Goal: Information Seeking & Learning: Learn about a topic

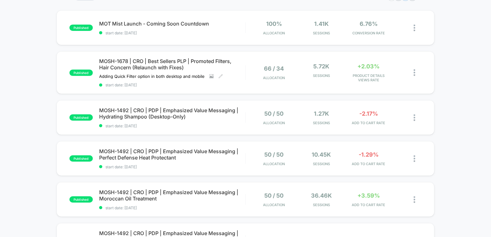
scroll to position [61, 0]
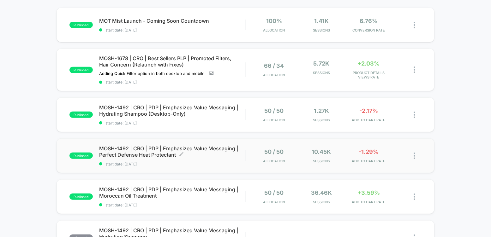
click at [181, 146] on span "MOSH-1492 | CRO | PDP | Emphasized Value Messaging | Perfect Defense Heat Prote…" at bounding box center [172, 152] width 146 height 13
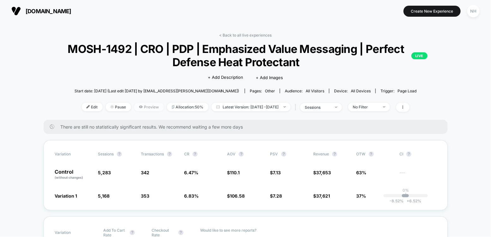
click at [139, 106] on icon at bounding box center [141, 107] width 4 height 4
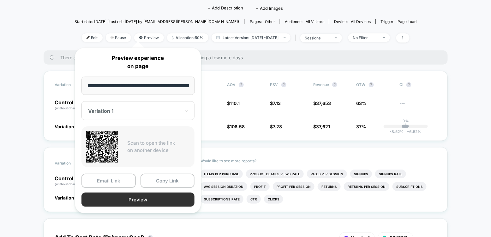
click at [170, 201] on button "Preview" at bounding box center [137, 200] width 113 height 14
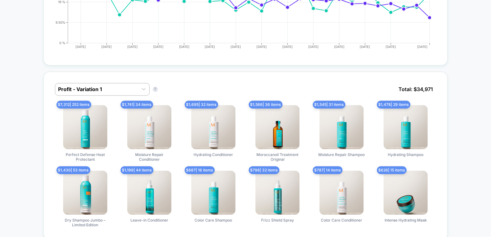
scroll to position [372, 0]
click at [128, 86] on div at bounding box center [96, 90] width 76 height 8
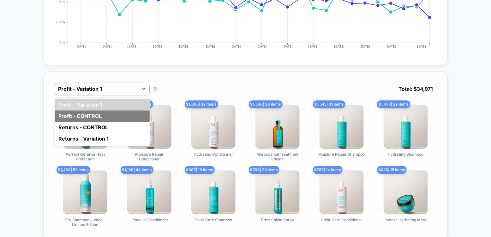
click at [111, 112] on div "Profit - CONTROL" at bounding box center [102, 116] width 95 height 11
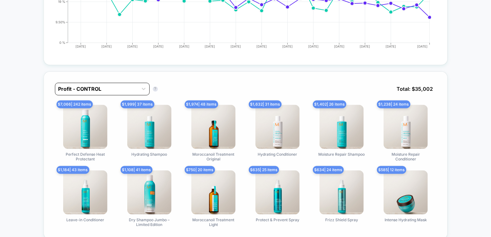
click at [133, 88] on div at bounding box center [96, 90] width 76 height 8
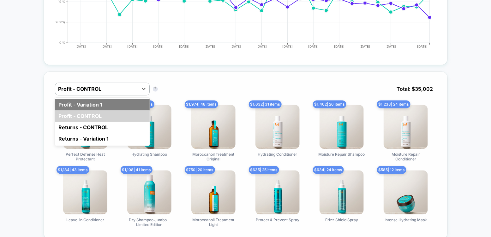
click at [128, 99] on div "Profit - Variation 1" at bounding box center [102, 104] width 95 height 11
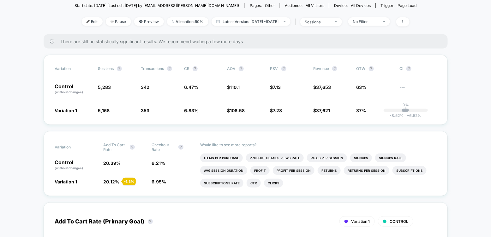
scroll to position [0, 0]
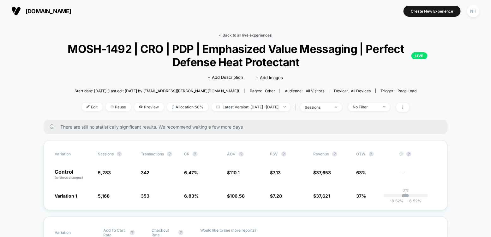
click at [240, 34] on link "< Back to all live experiences" at bounding box center [245, 35] width 52 height 5
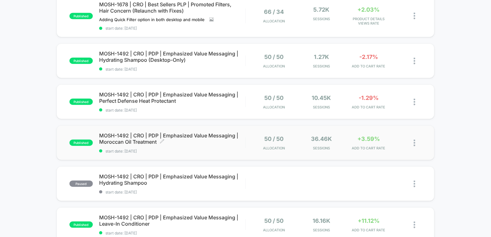
scroll to position [204, 0]
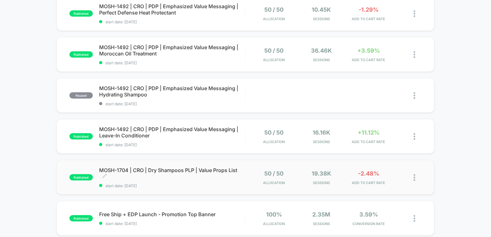
click at [191, 171] on span "MOSH-1704 | CRO | Dry Shampoos PLP | Value Props List Click to edit experience …" at bounding box center [172, 173] width 146 height 13
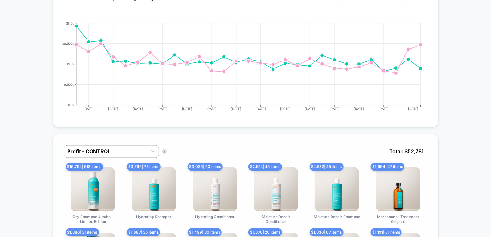
scroll to position [312, 0]
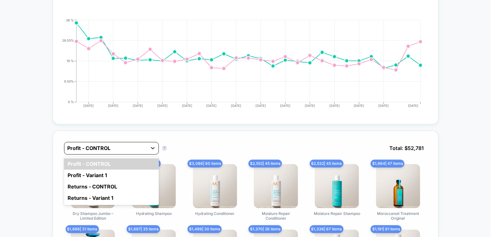
click at [151, 145] on icon at bounding box center [153, 148] width 6 height 6
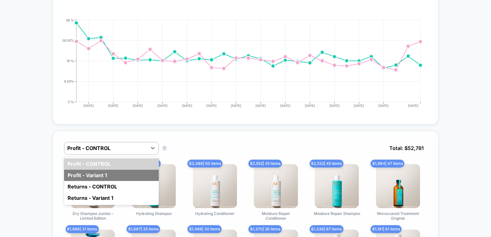
click at [129, 170] on div "Profit - Variant 1" at bounding box center [111, 175] width 95 height 11
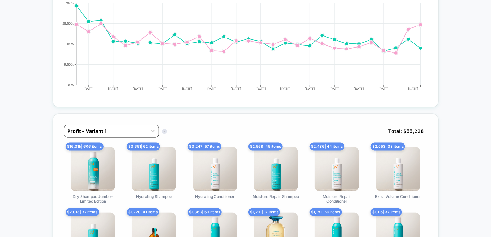
scroll to position [354, 0]
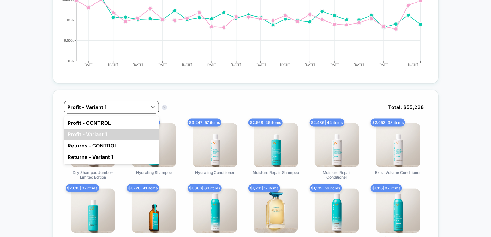
click at [124, 104] on div at bounding box center [106, 108] width 76 height 8
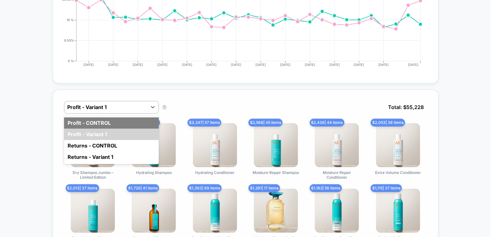
click at [121, 118] on div "Profit - CONTROL" at bounding box center [111, 123] width 95 height 11
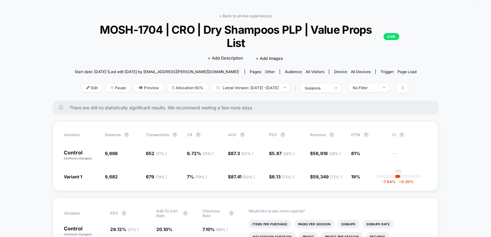
scroll to position [0, 0]
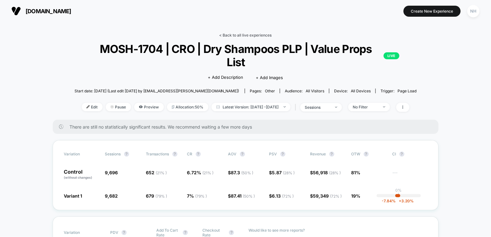
click at [229, 35] on link "< Back to all live experiences" at bounding box center [245, 35] width 52 height 5
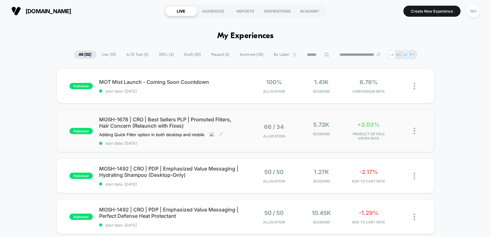
click at [195, 118] on span "MOSH-1678 | CRO | Best Sellers PLP | Promoted Filters, Hair Concern (Relaunch w…" at bounding box center [172, 122] width 146 height 13
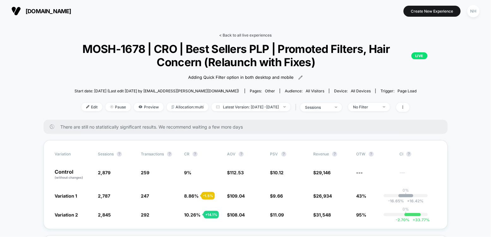
click at [250, 33] on link "< Back to all live experiences" at bounding box center [245, 35] width 52 height 5
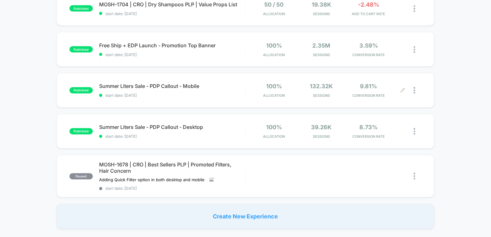
scroll to position [390, 0]
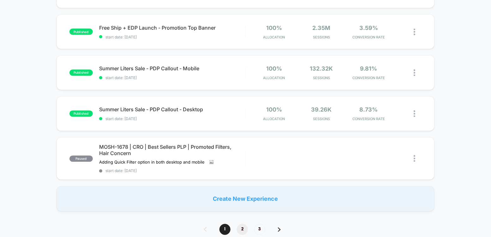
click at [242, 230] on span "2" at bounding box center [242, 229] width 11 height 11
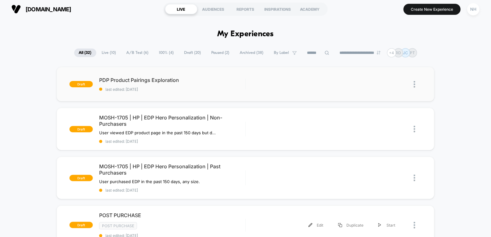
scroll to position [0, 0]
